Goal: Information Seeking & Learning: Learn about a topic

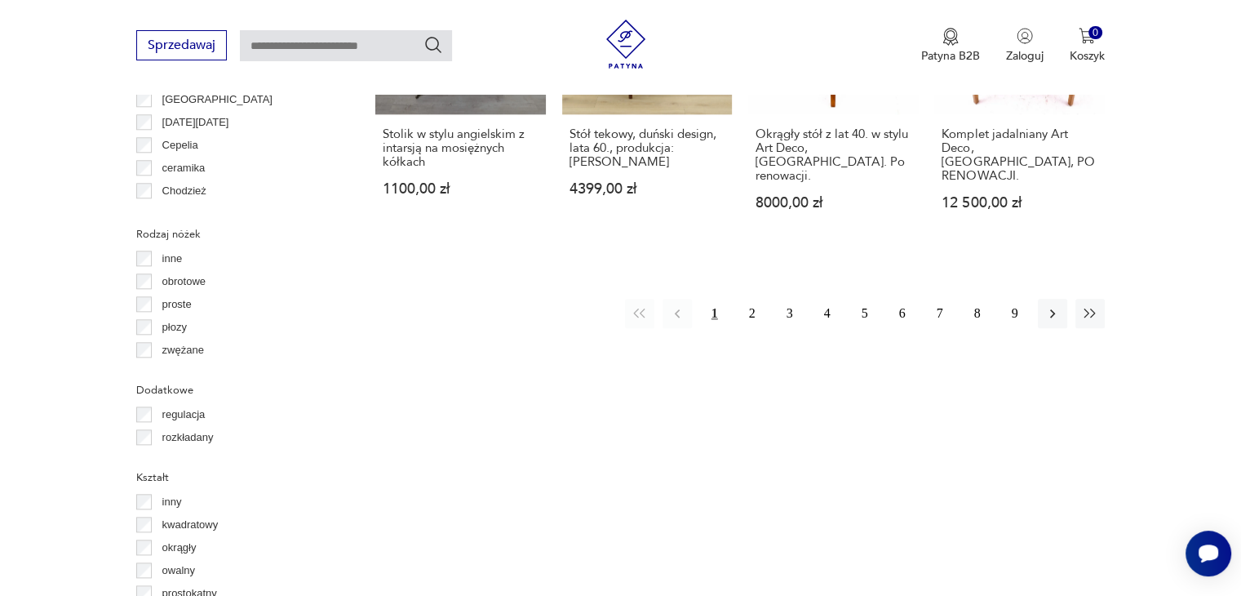
scroll to position [1575, 0]
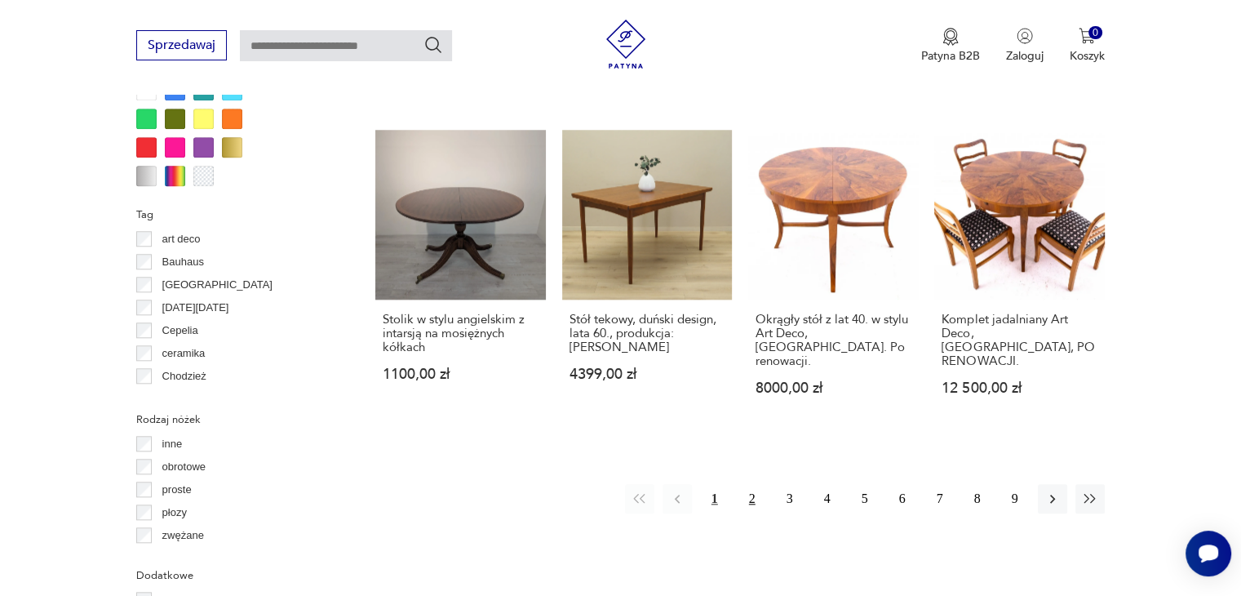
click at [745, 484] on button "2" at bounding box center [752, 498] width 29 height 29
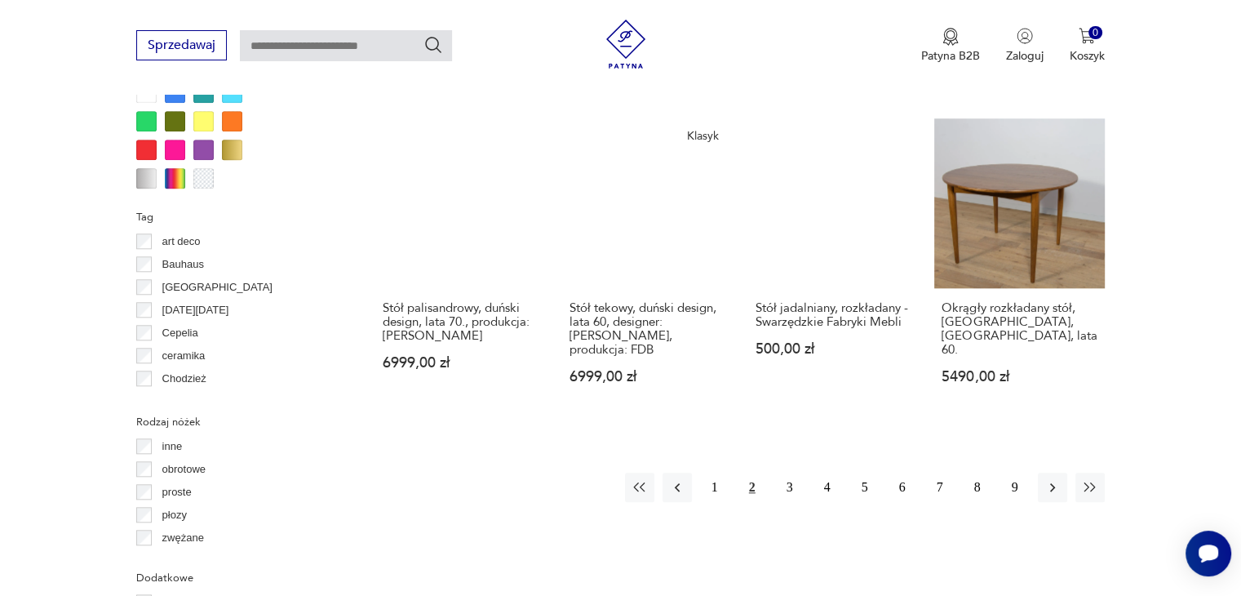
scroll to position [1575, 0]
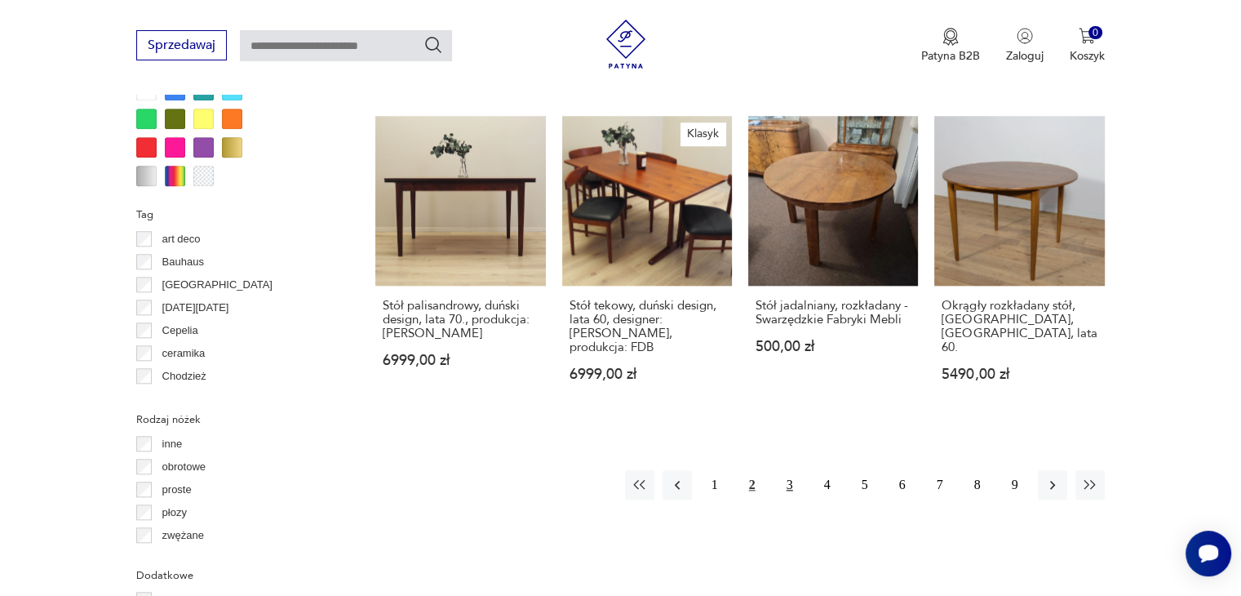
click at [790, 470] on button "3" at bounding box center [789, 484] width 29 height 29
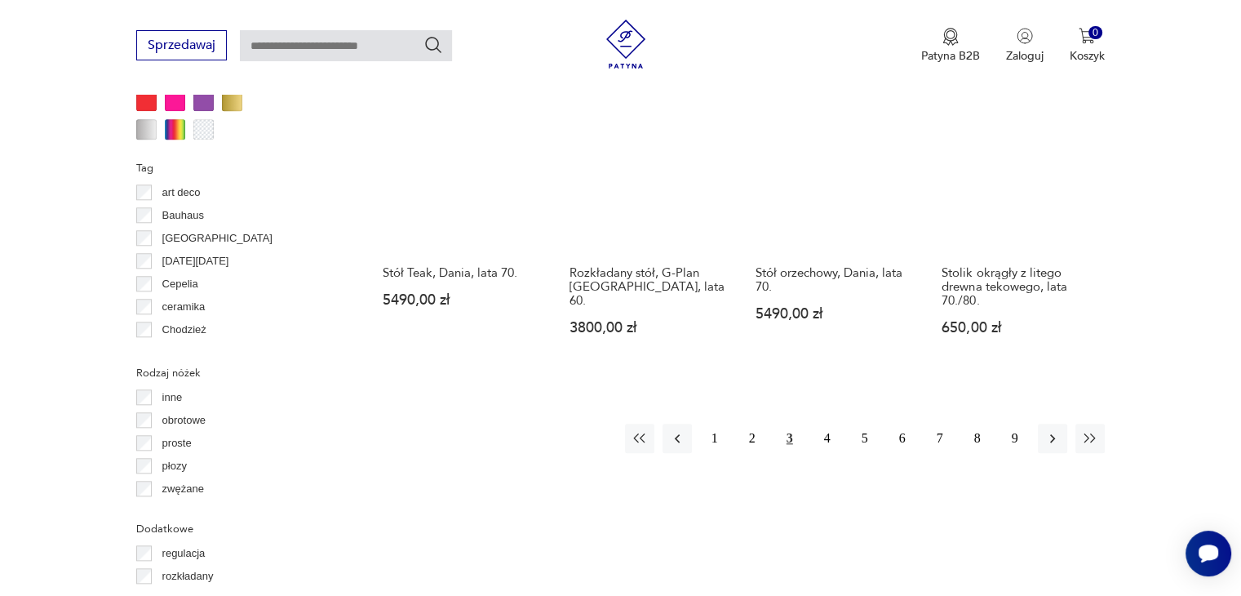
scroll to position [1656, 0]
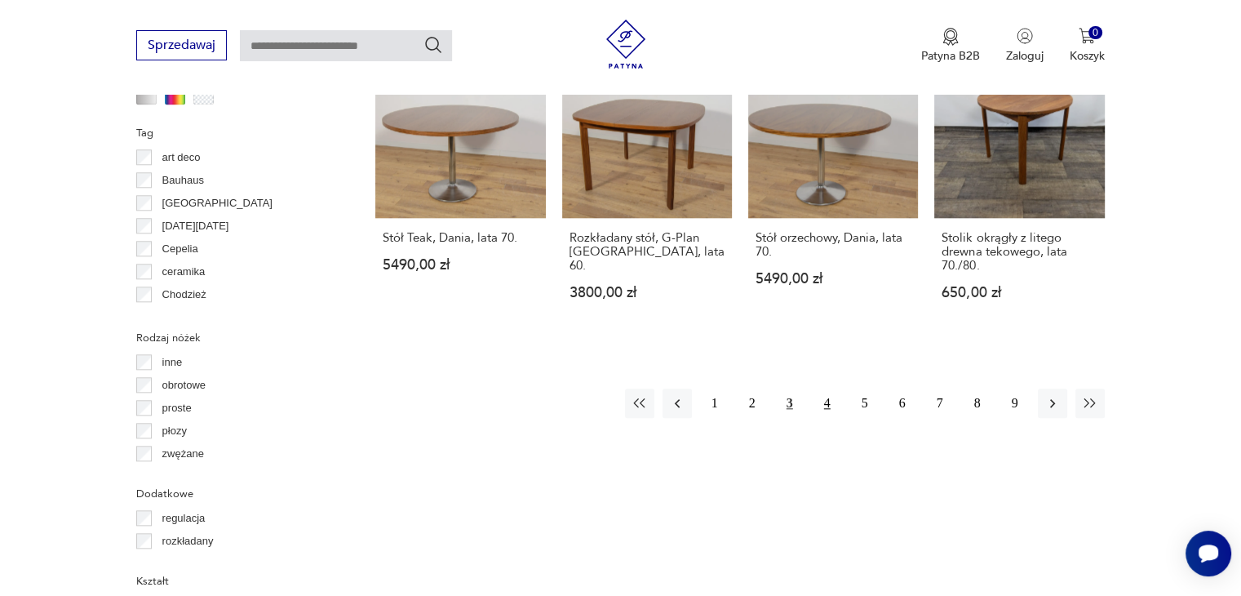
click at [822, 393] on button "4" at bounding box center [827, 402] width 29 height 29
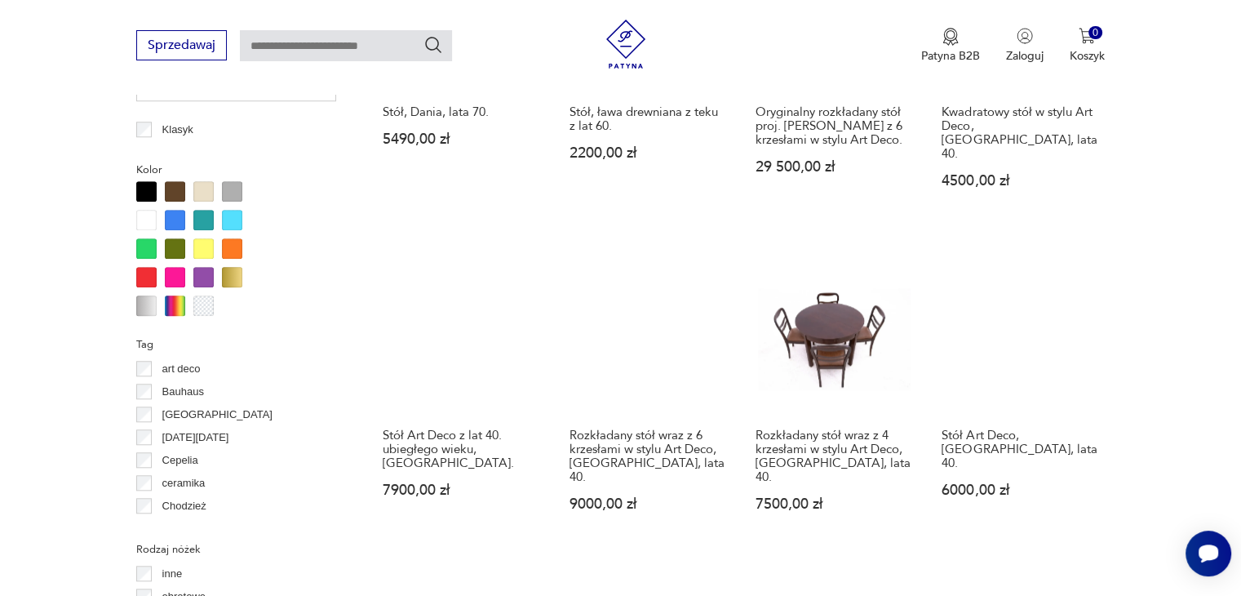
scroll to position [1656, 0]
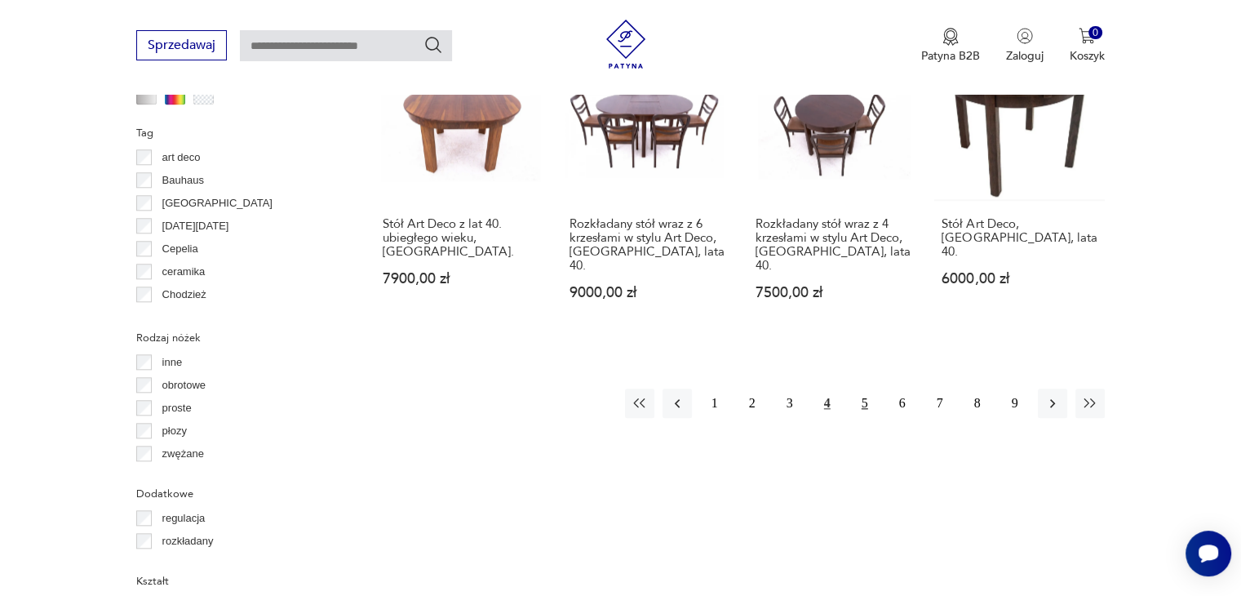
click at [861, 388] on button "5" at bounding box center [864, 402] width 29 height 29
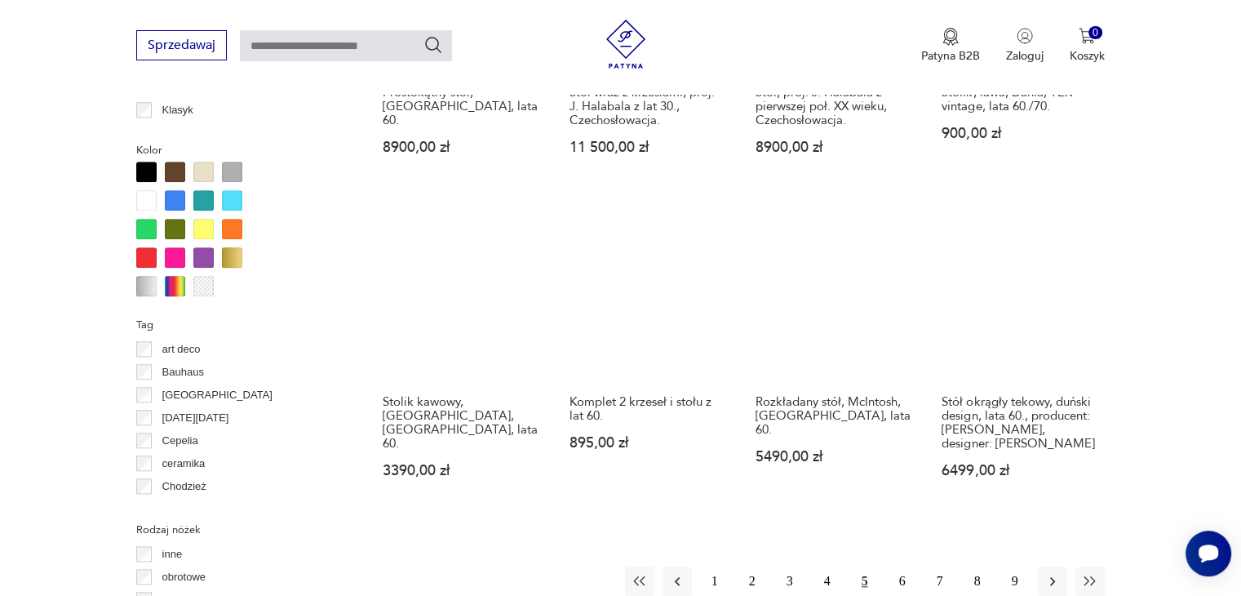
scroll to position [1493, 0]
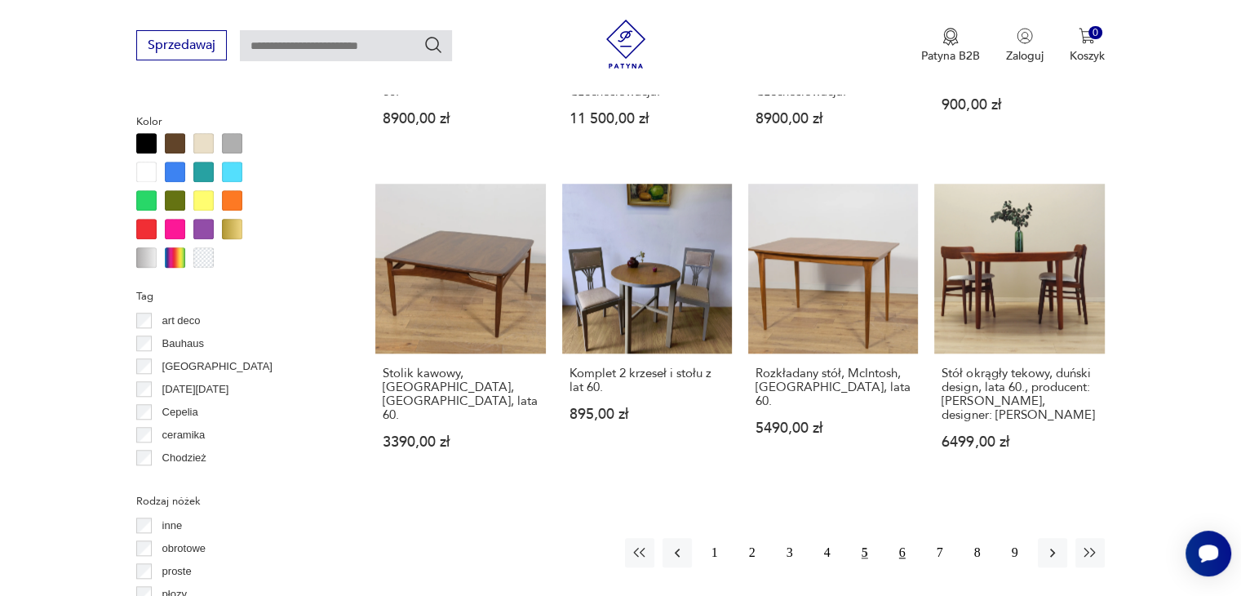
click at [911, 538] on button "6" at bounding box center [902, 552] width 29 height 29
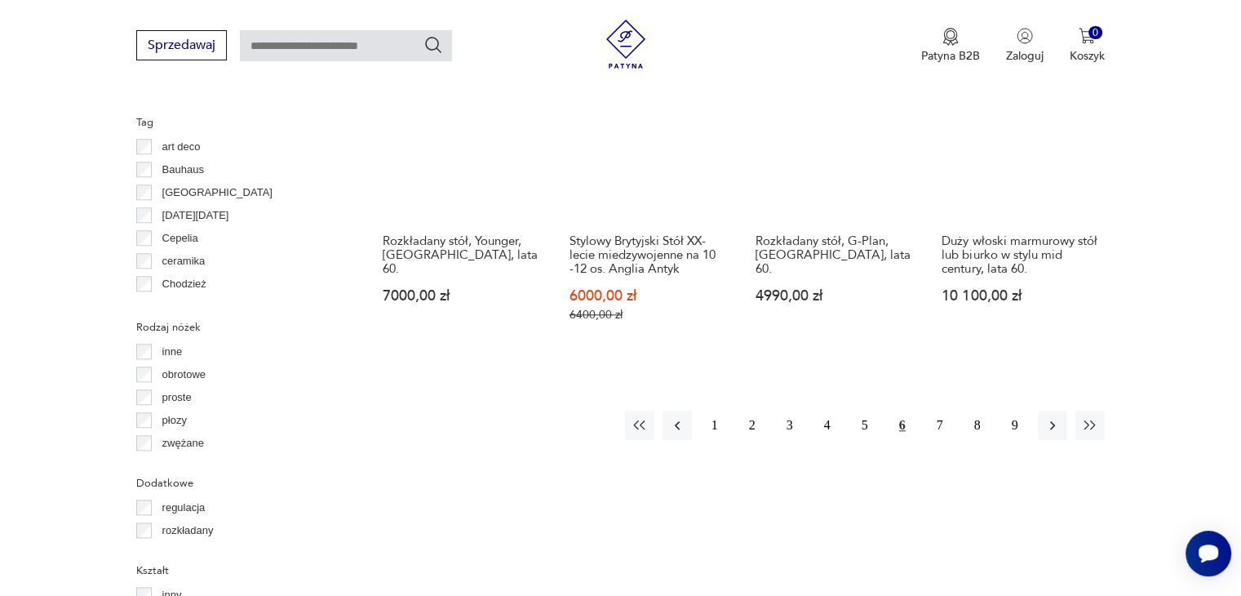
scroll to position [1738, 0]
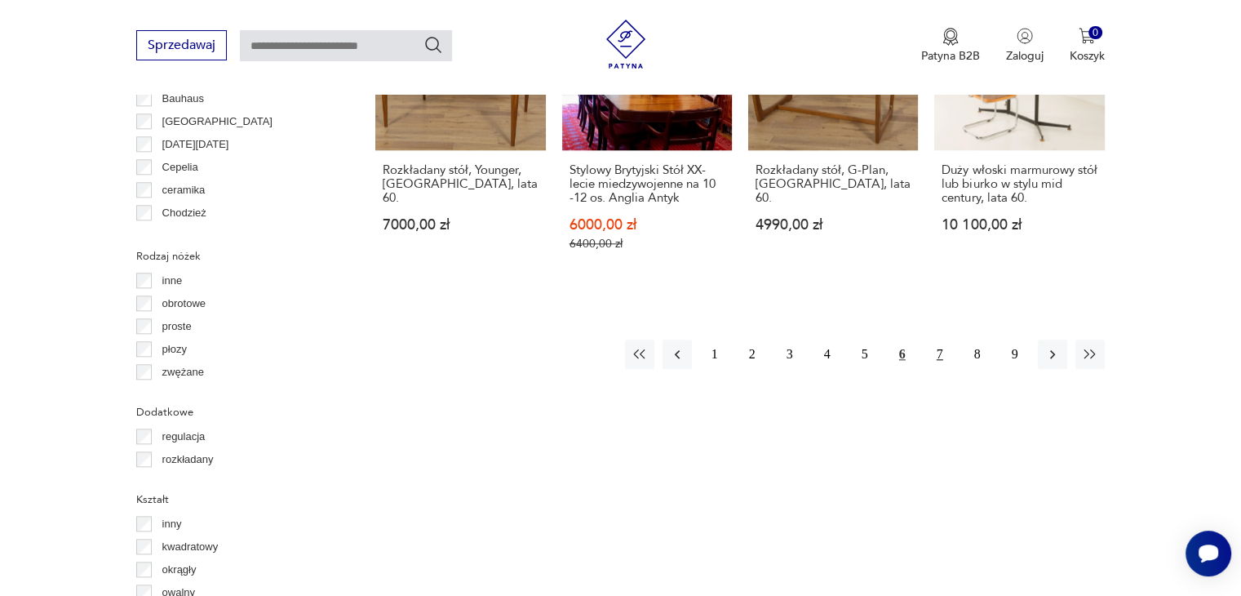
click at [939, 339] on button "7" at bounding box center [939, 353] width 29 height 29
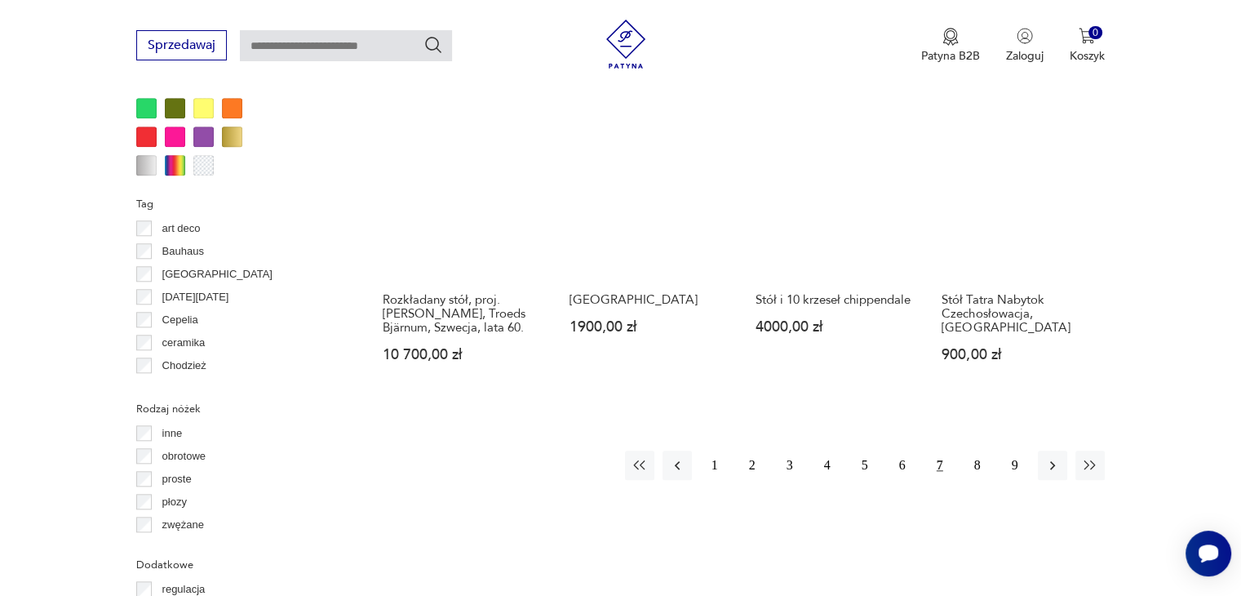
scroll to position [1575, 0]
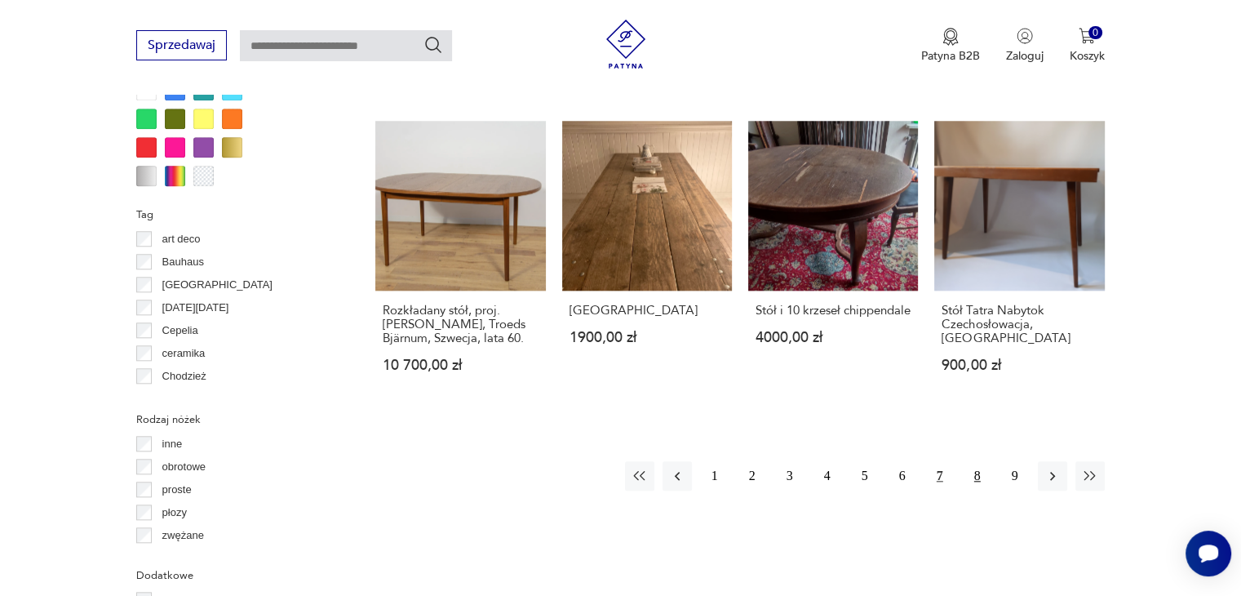
click at [986, 461] on button "8" at bounding box center [977, 475] width 29 height 29
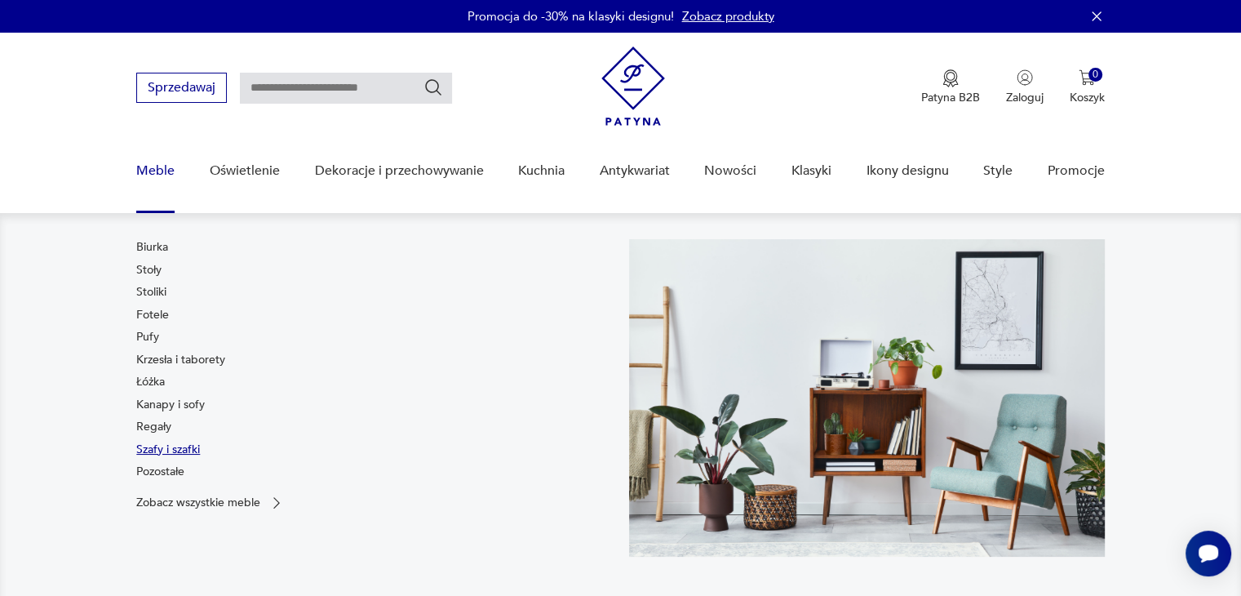
click at [157, 451] on link "Szafy i szafki" at bounding box center [168, 449] width 64 height 16
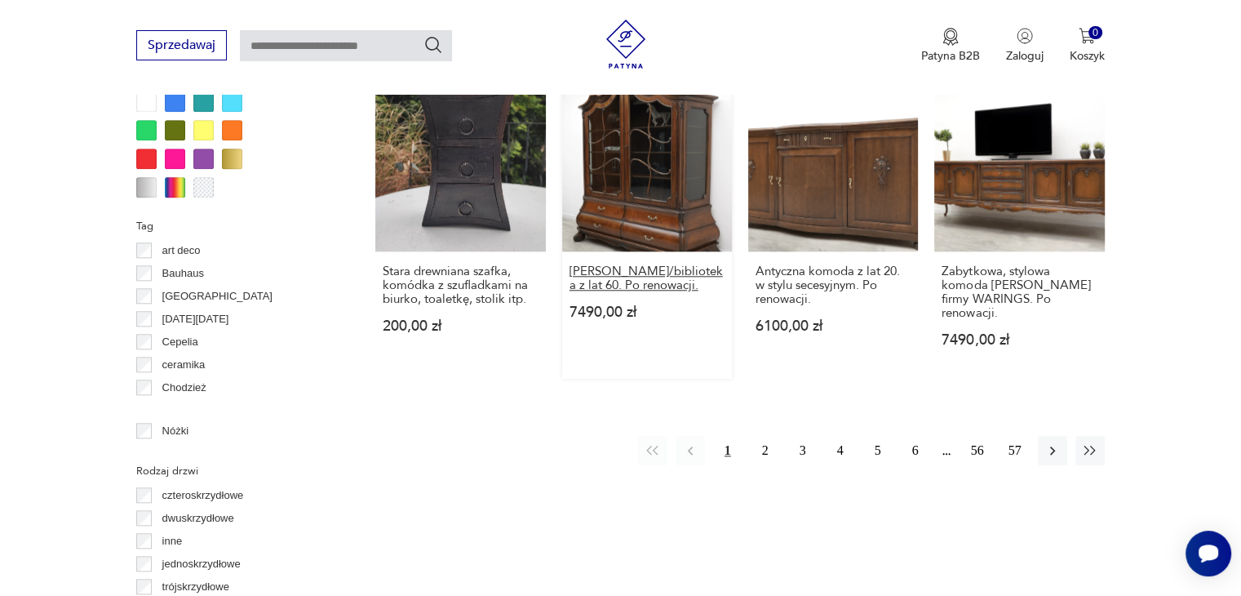
scroll to position [1638, 0]
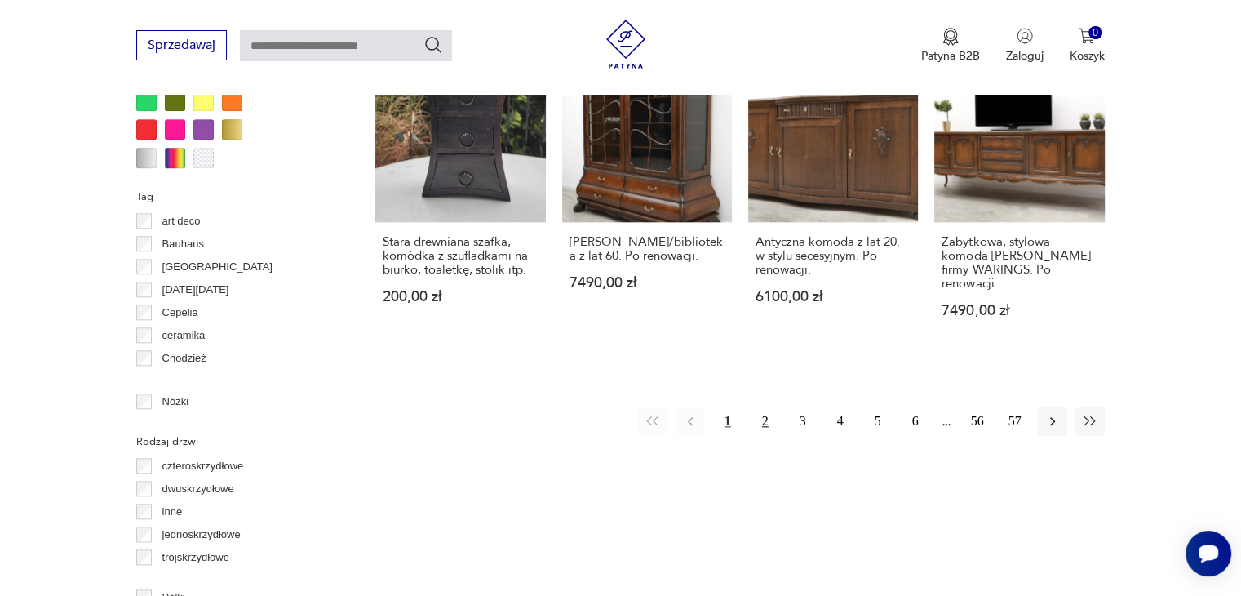
click at [764, 406] on button "2" at bounding box center [765, 420] width 29 height 29
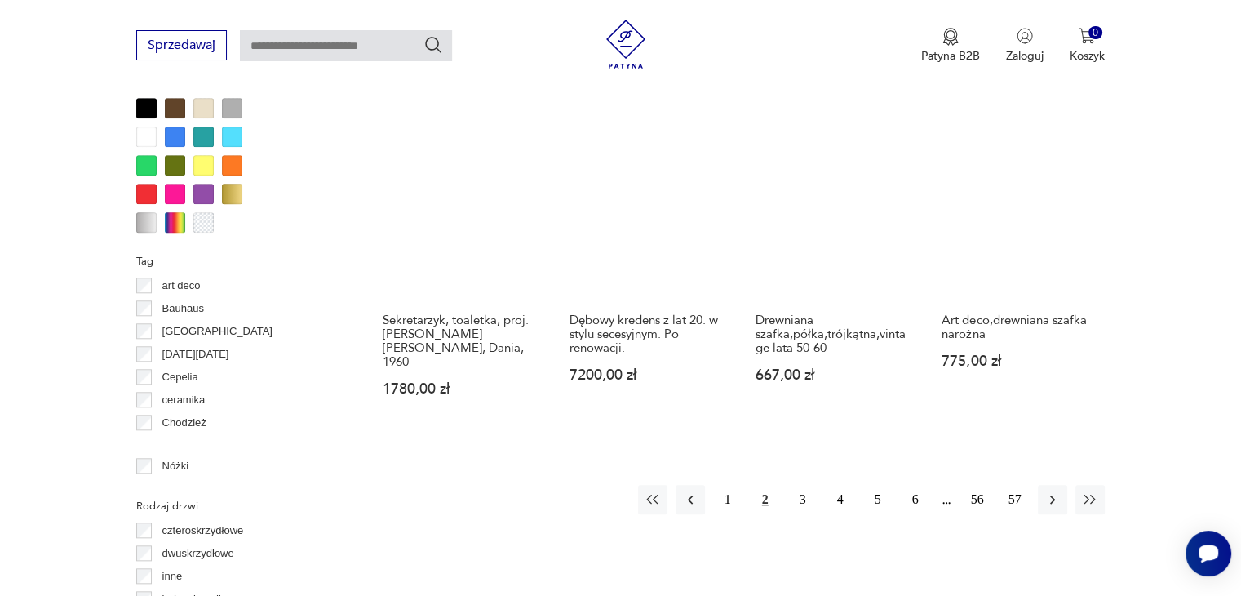
scroll to position [1656, 0]
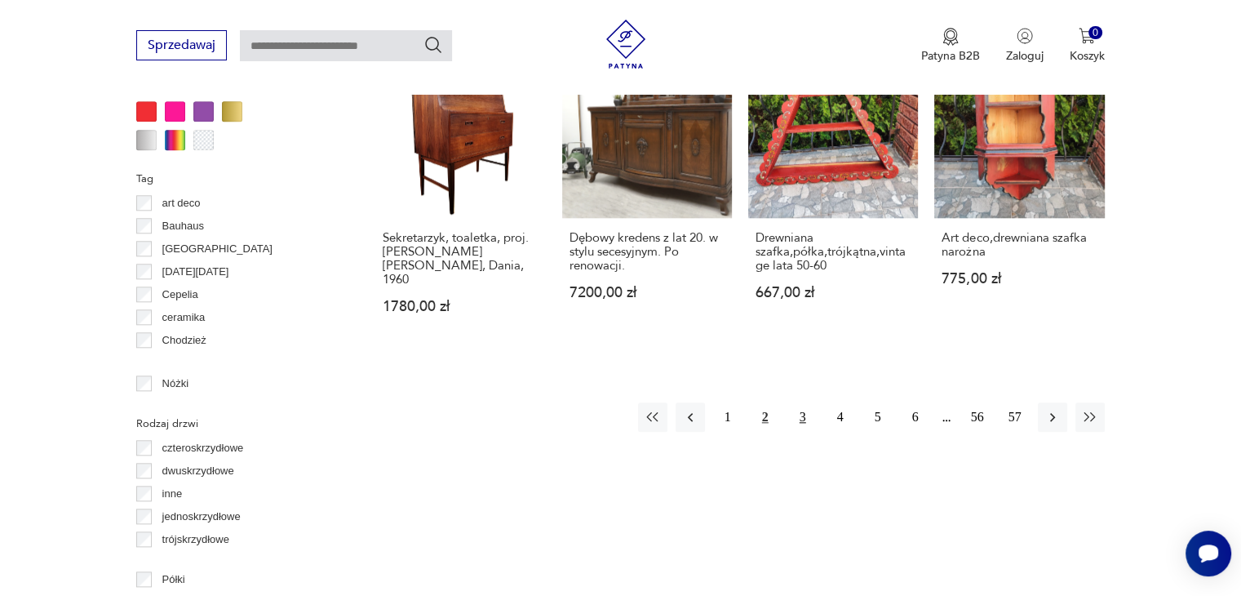
click at [812, 402] on button "3" at bounding box center [802, 416] width 29 height 29
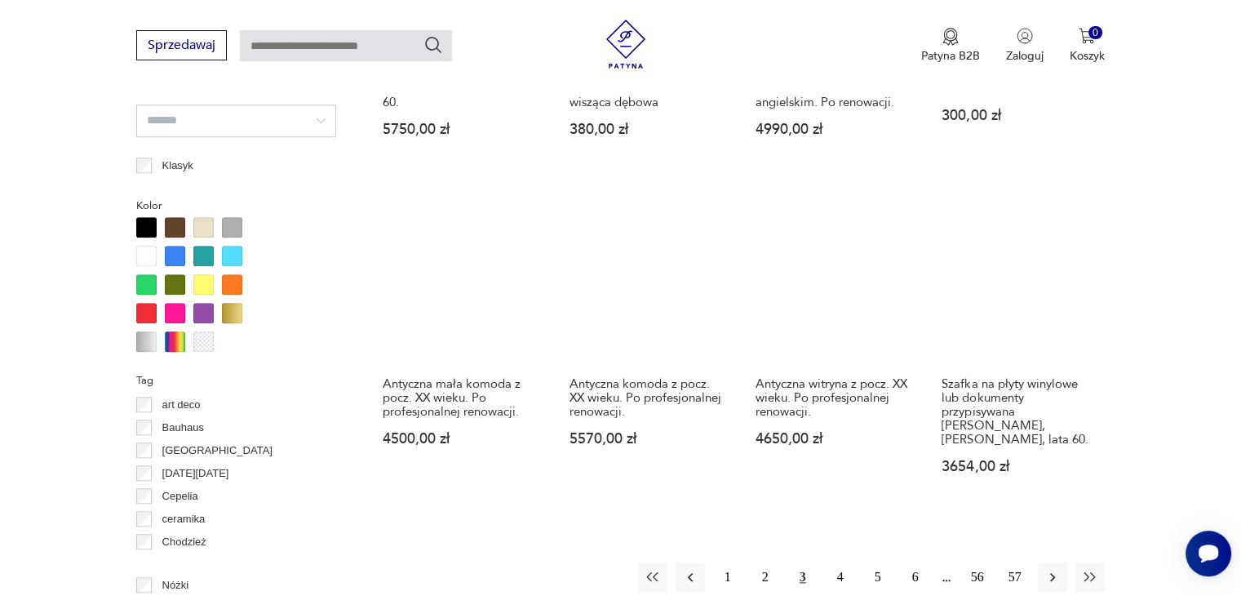
scroll to position [1248, 0]
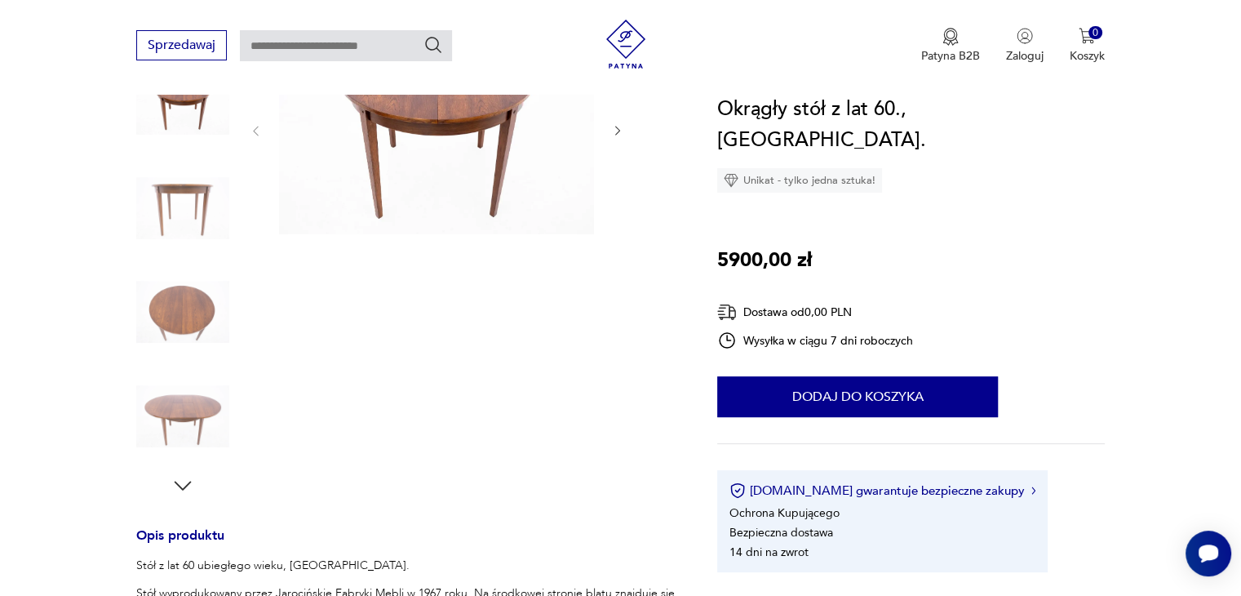
click at [188, 326] on img at bounding box center [182, 311] width 93 height 93
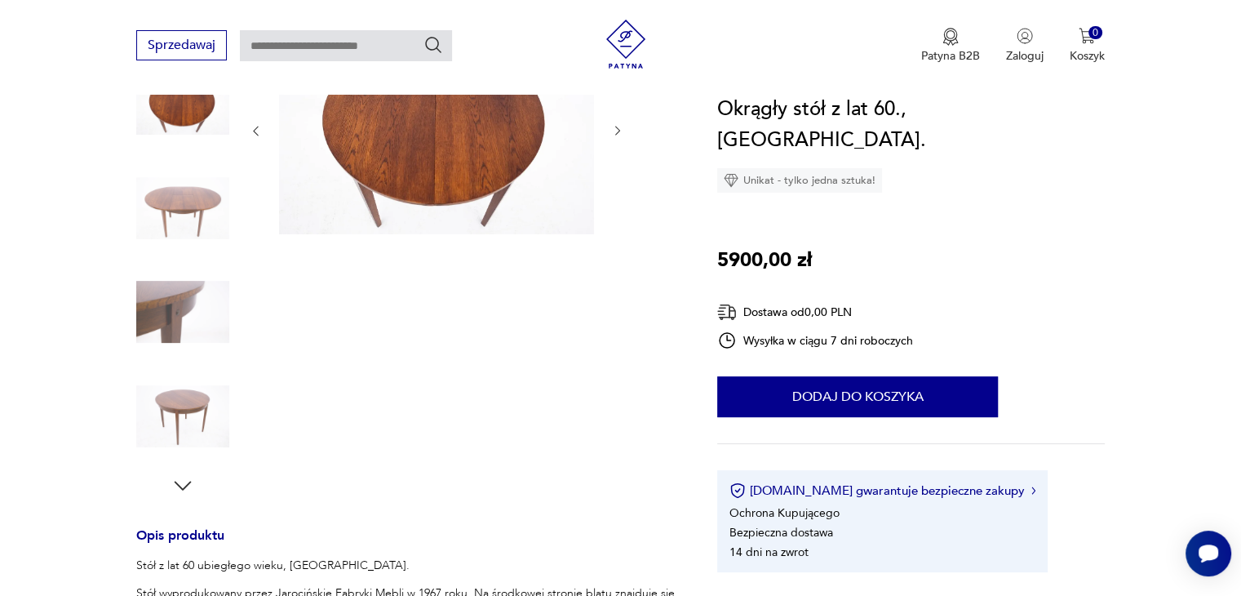
scroll to position [163, 0]
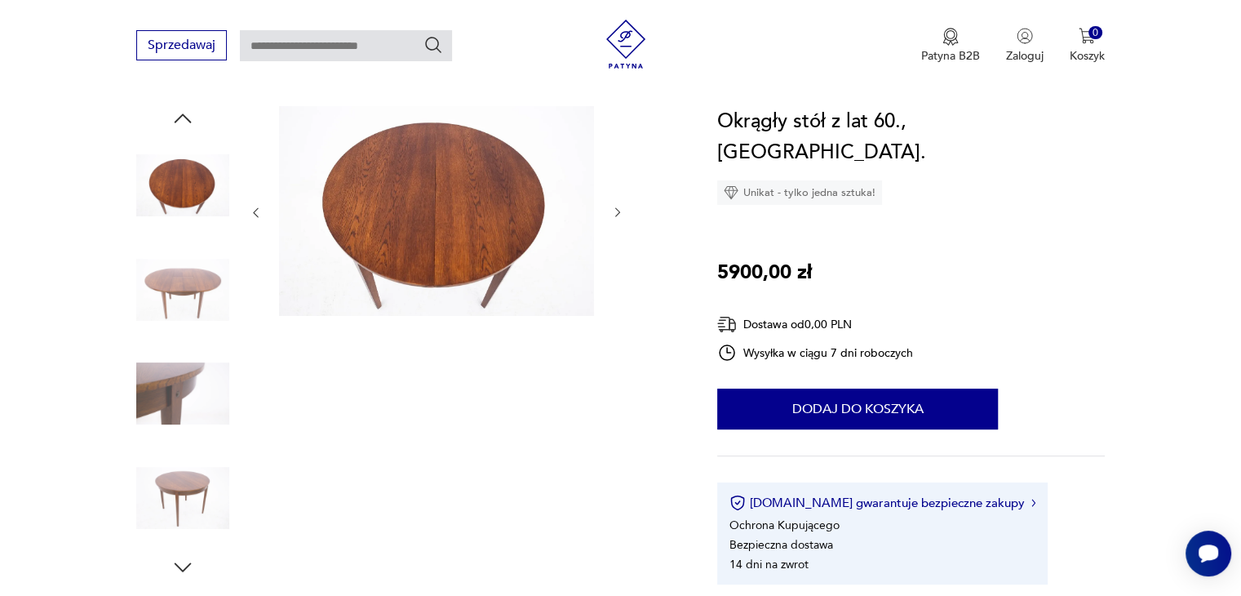
click at [181, 484] on img at bounding box center [182, 497] width 93 height 93
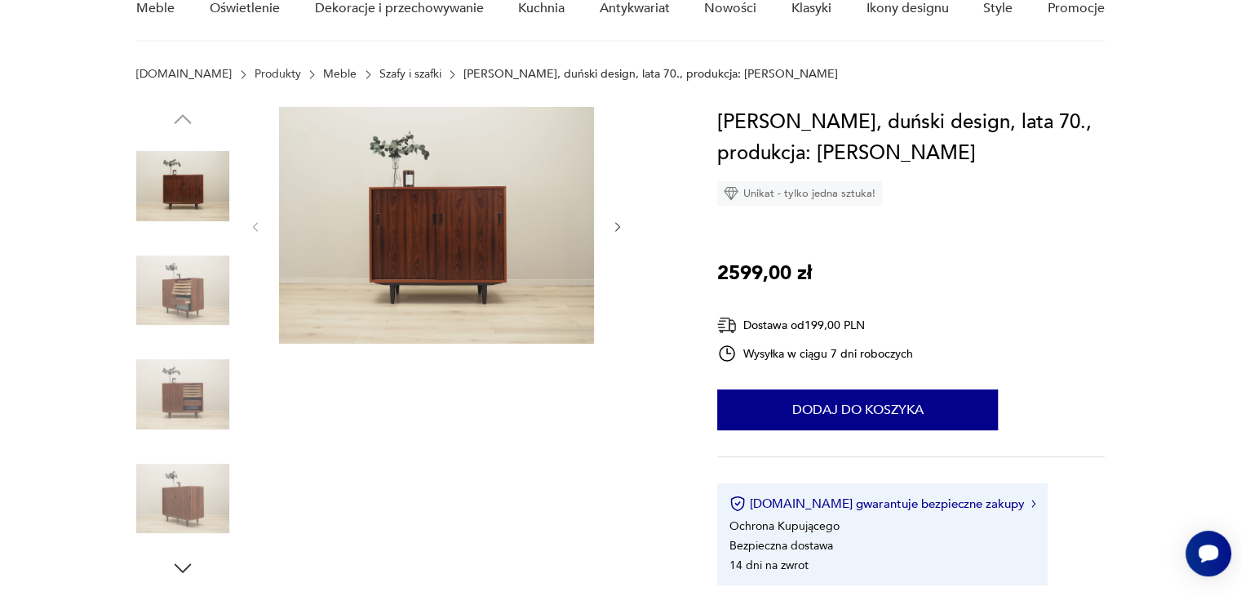
scroll to position [163, 0]
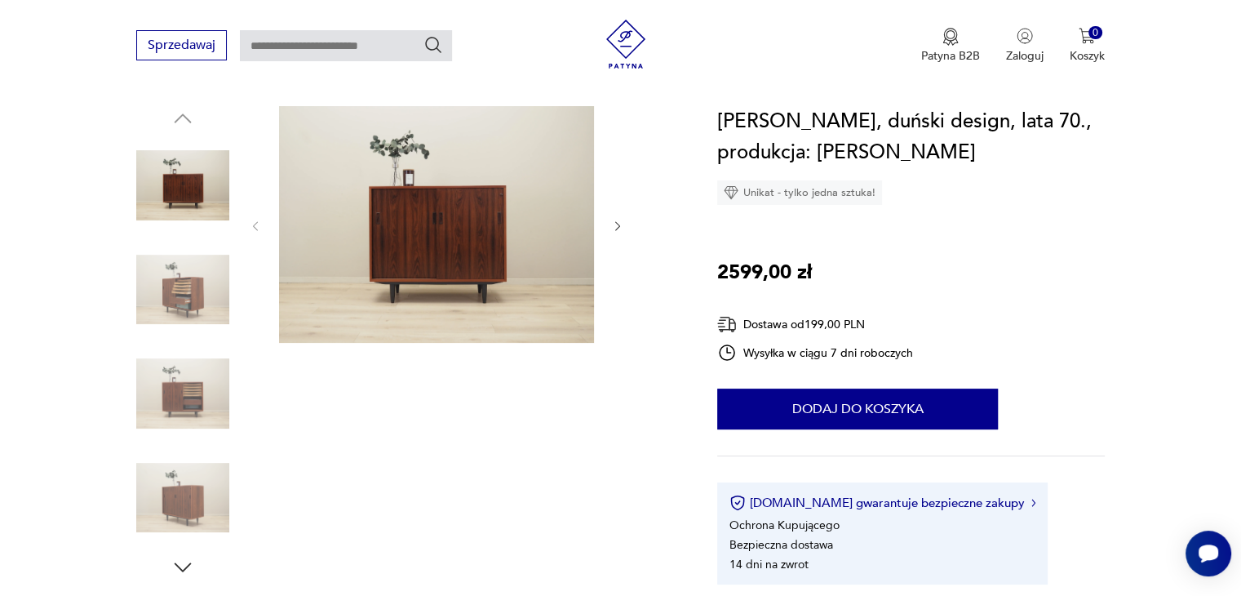
click at [197, 300] on img at bounding box center [182, 289] width 93 height 93
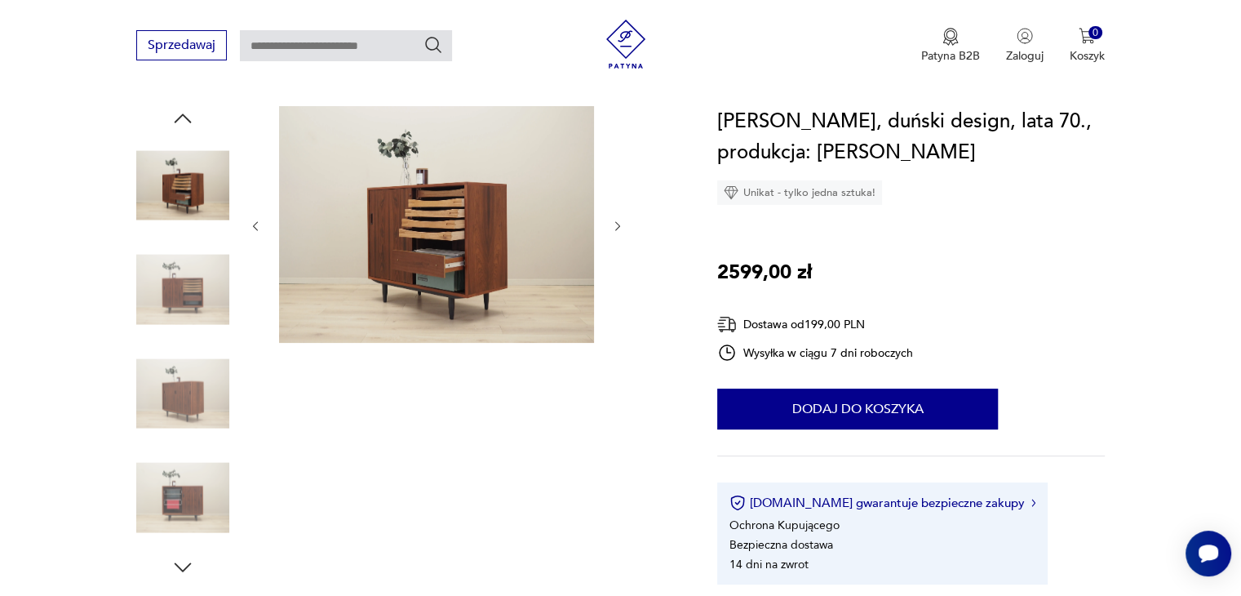
click at [173, 290] on img at bounding box center [182, 289] width 93 height 93
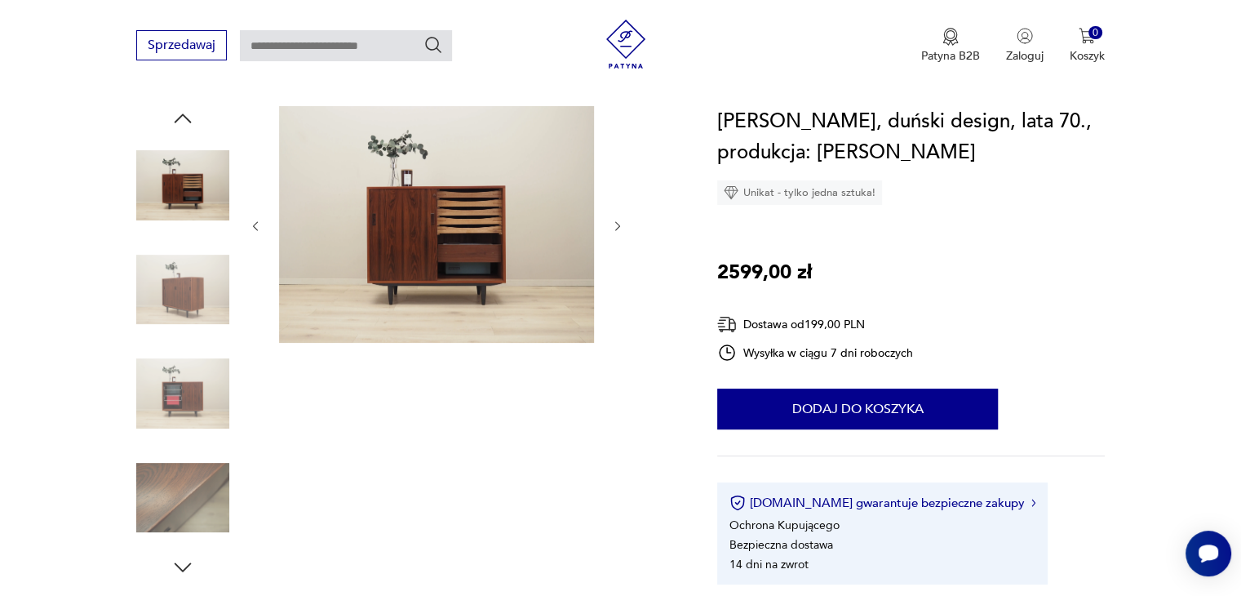
click at [189, 292] on img at bounding box center [182, 289] width 93 height 93
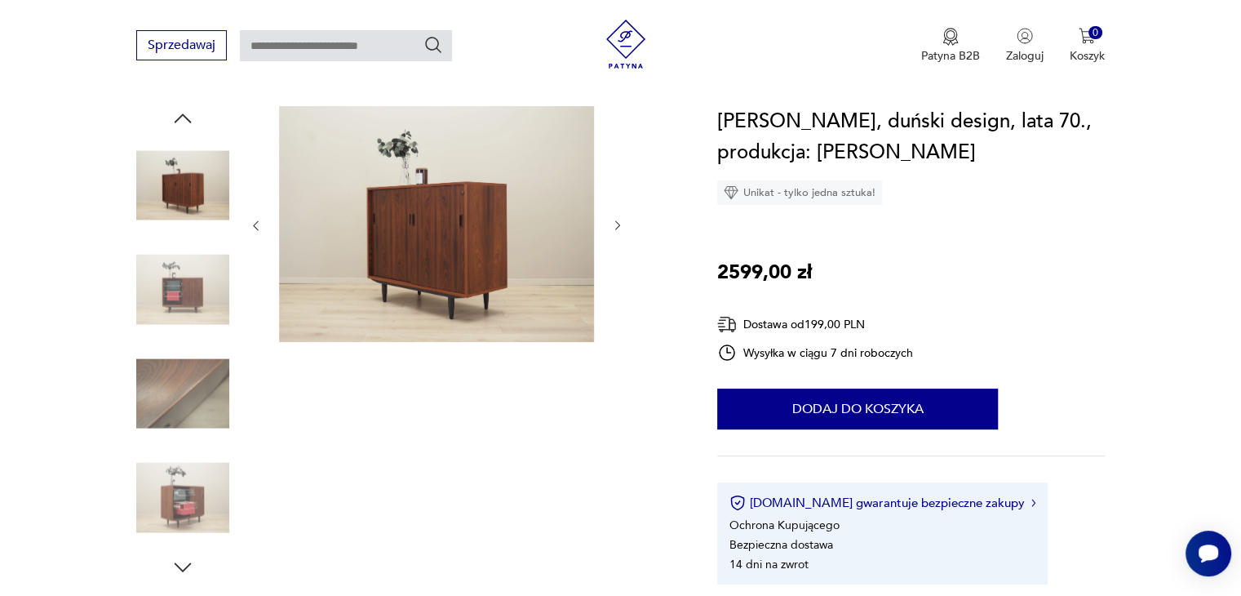
click at [189, 299] on img at bounding box center [182, 289] width 93 height 93
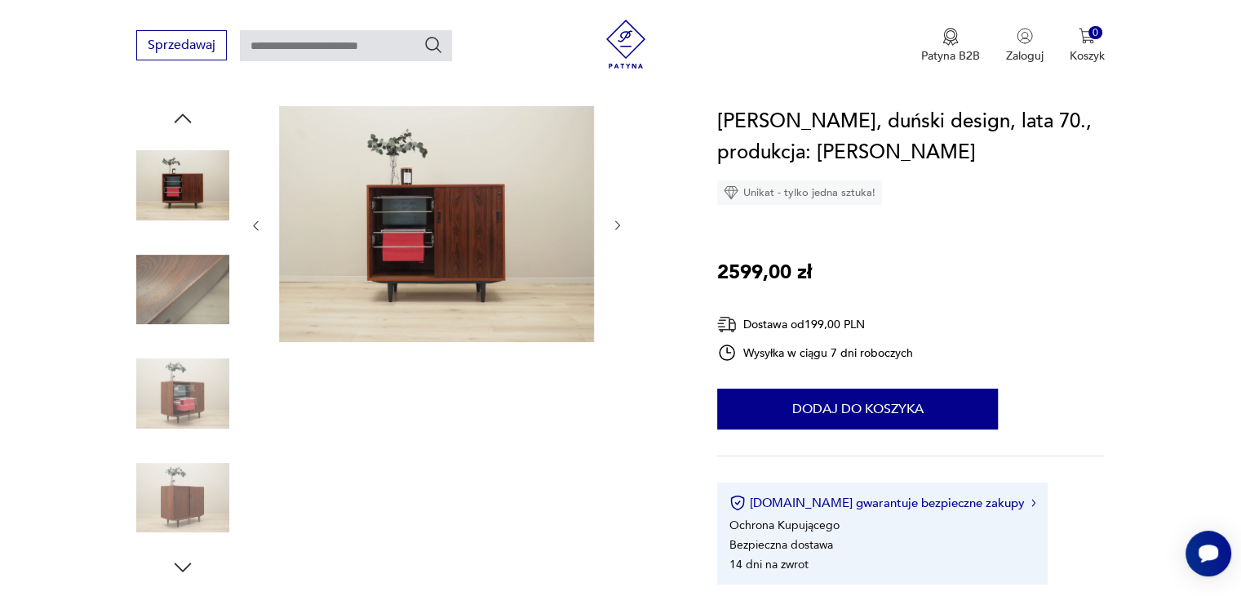
click at [451, 265] on img at bounding box center [436, 224] width 315 height 236
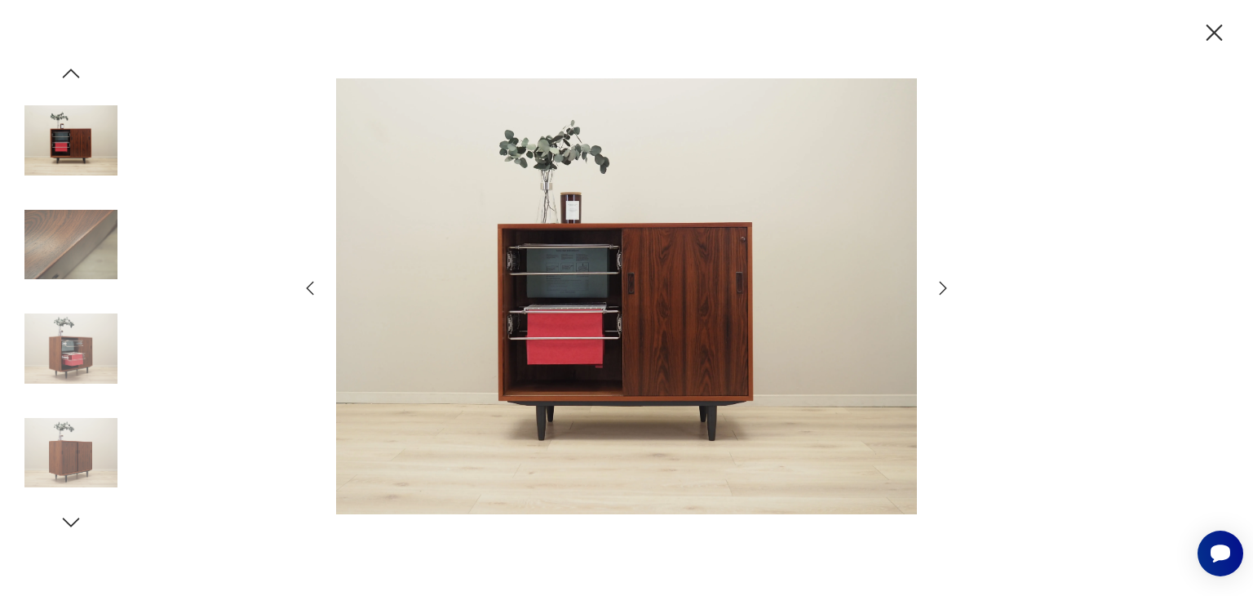
click at [1205, 38] on icon "button" at bounding box center [1214, 33] width 29 height 29
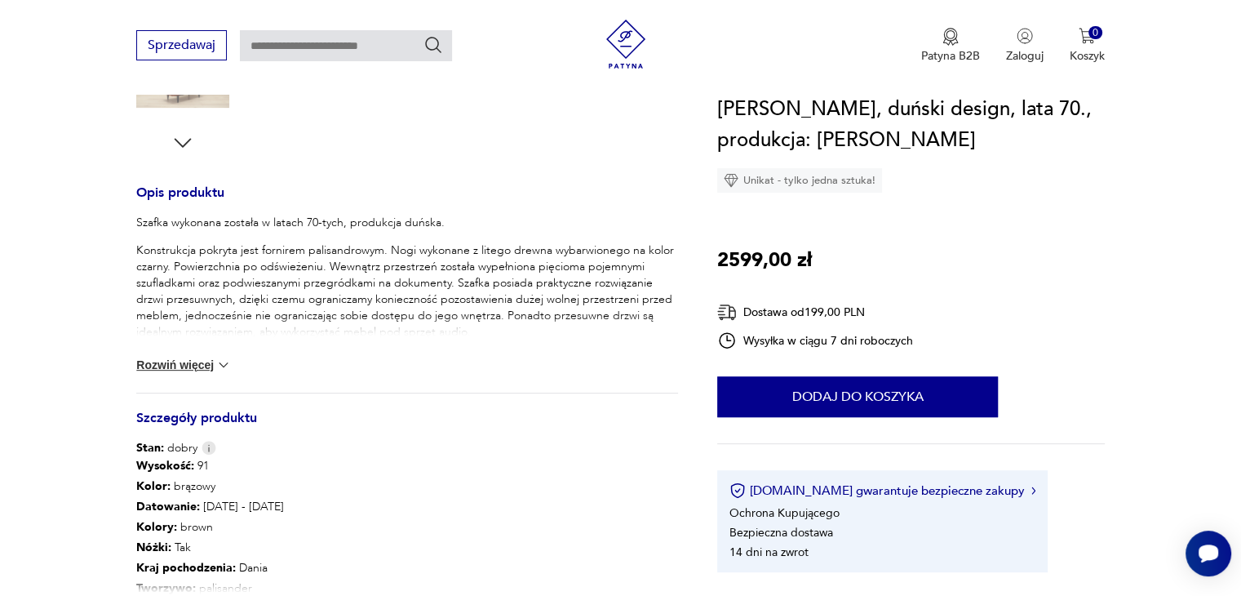
scroll to position [571, 0]
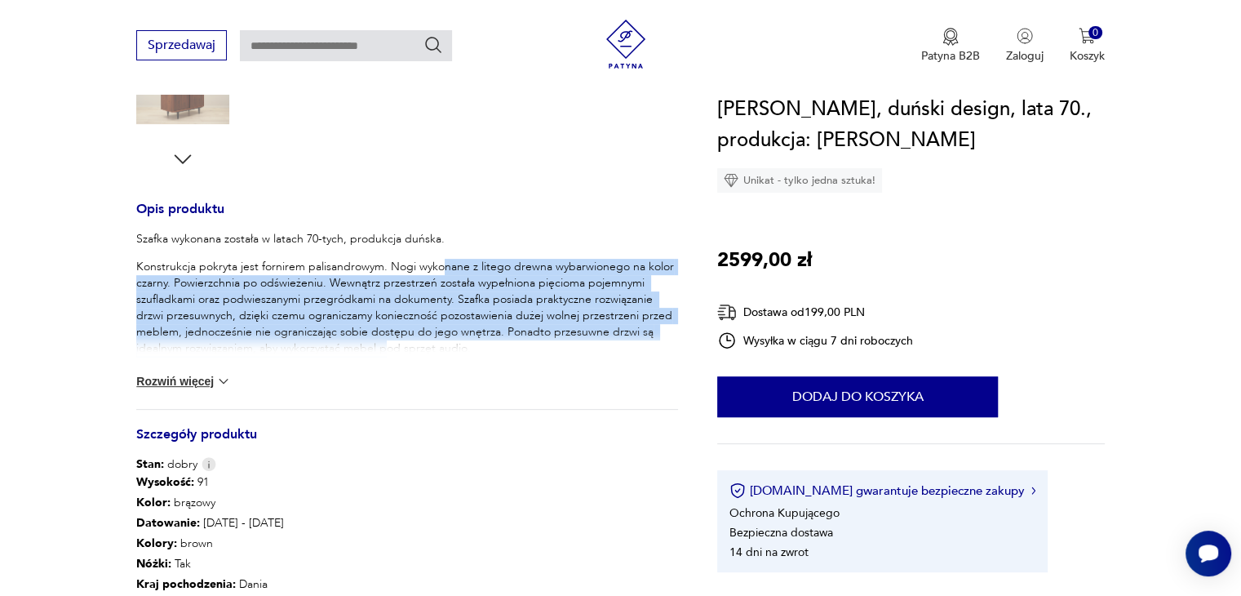
drag, startPoint x: 441, startPoint y: 264, endPoint x: 372, endPoint y: 354, distance: 113.6
click at [380, 349] on p "Konstrukcja pokryta jest fornirem palisandrowym. Nogi wykonane z litego drewna …" at bounding box center [407, 308] width 542 height 98
click at [162, 384] on button "Rozwiń więcej" at bounding box center [183, 381] width 95 height 16
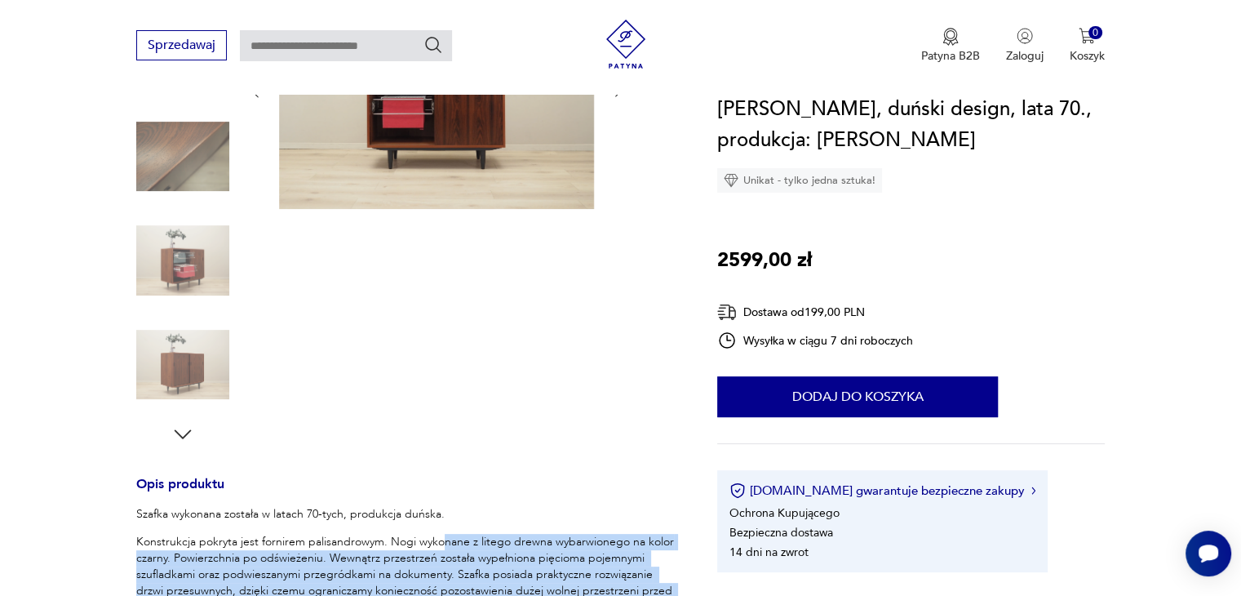
scroll to position [82, 0]
